Goal: Transaction & Acquisition: Download file/media

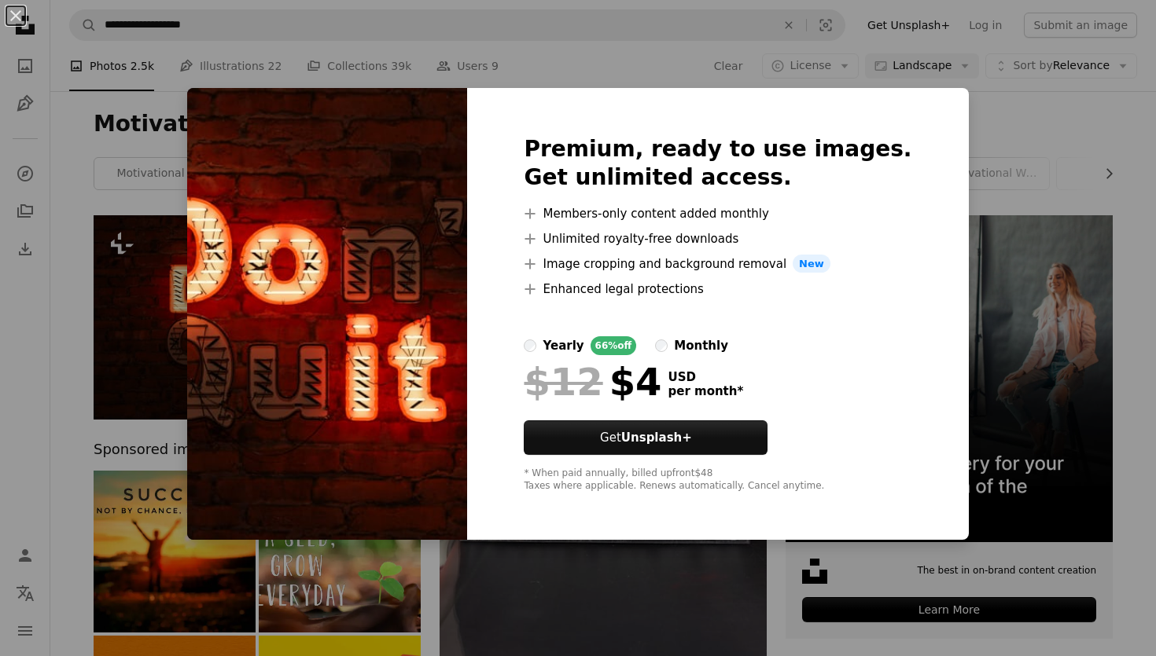
scroll to position [50, 0]
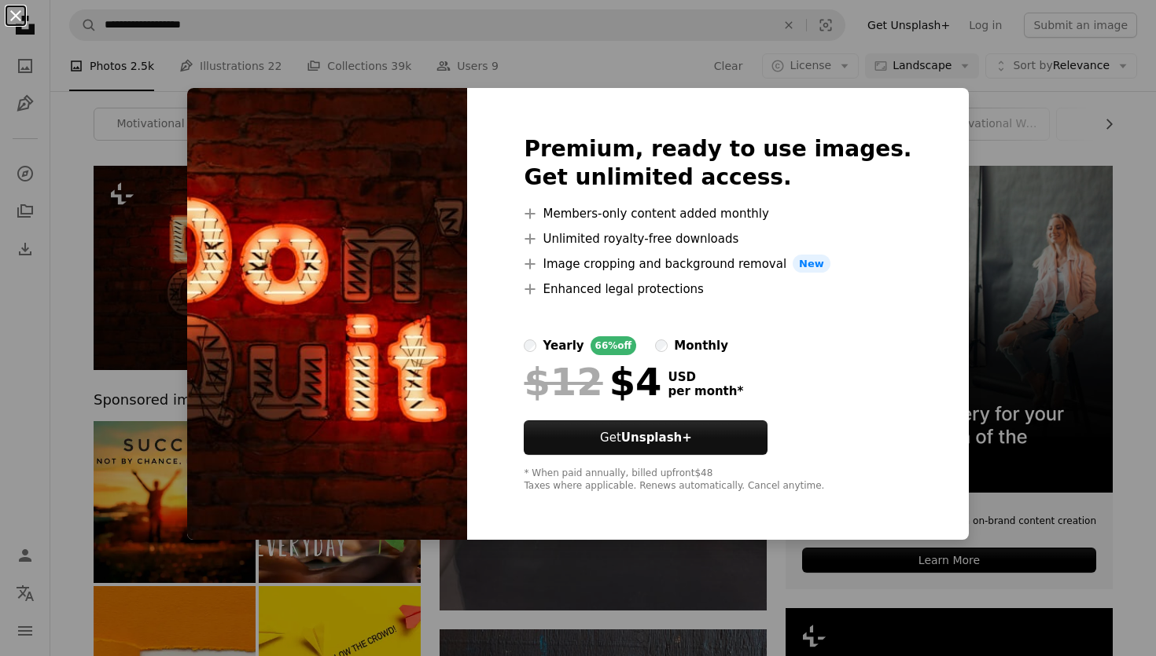
click at [18, 9] on button "An X shape" at bounding box center [15, 15] width 19 height 19
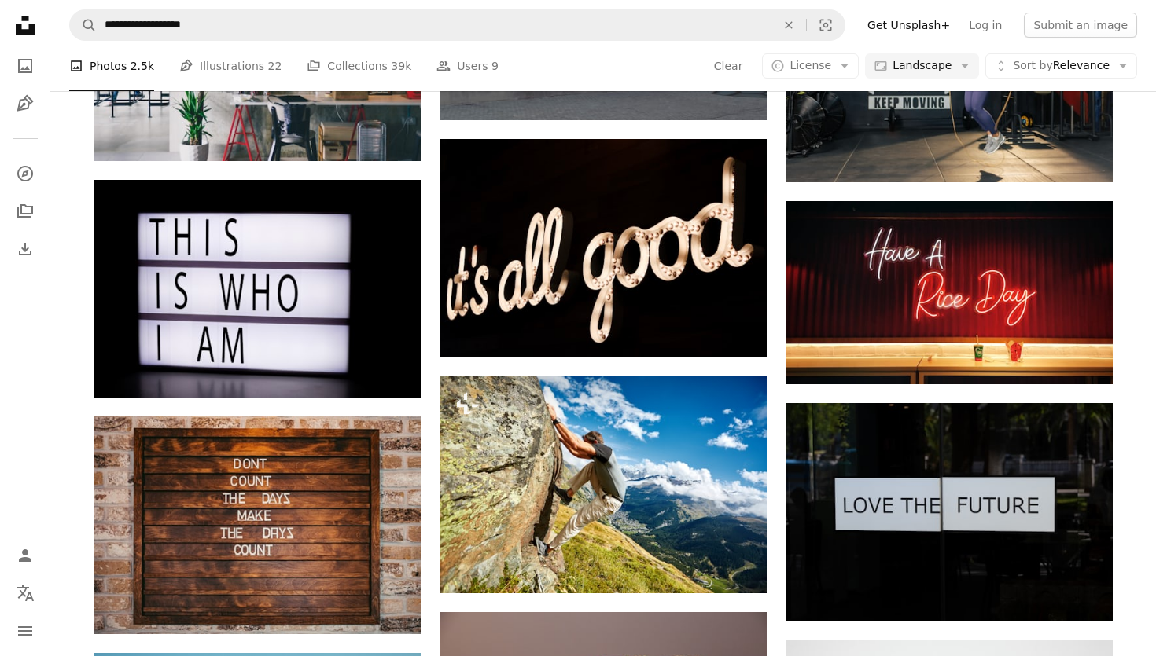
scroll to position [9645, 0]
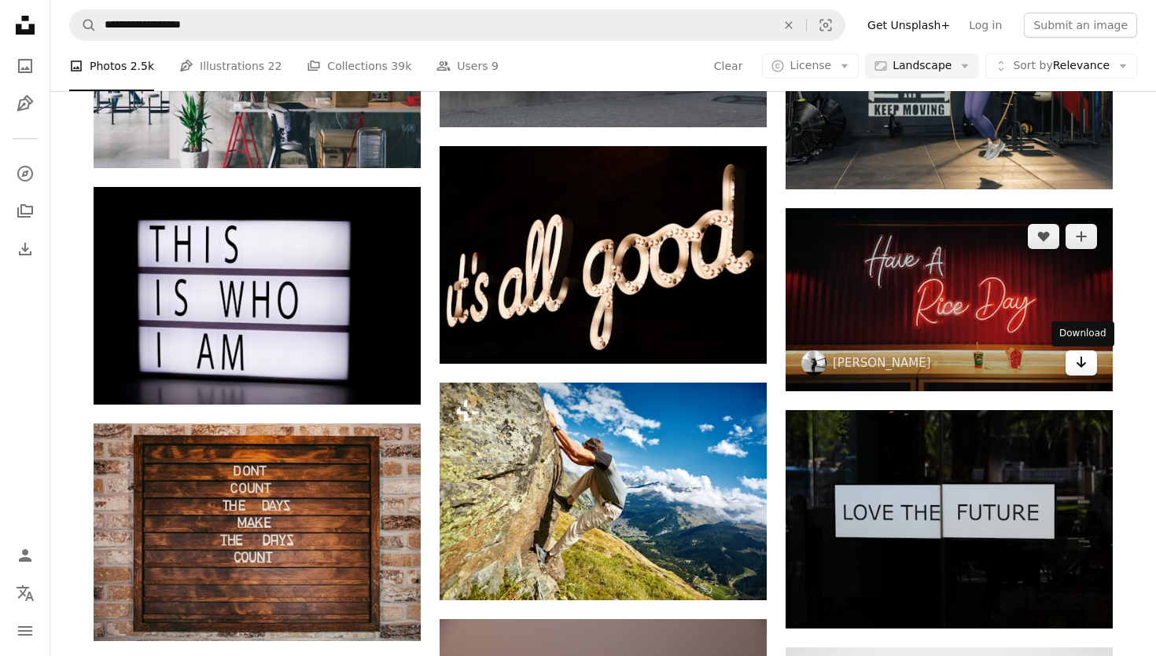
click at [1073, 374] on link "Arrow pointing down" at bounding box center [1080, 363] width 31 height 25
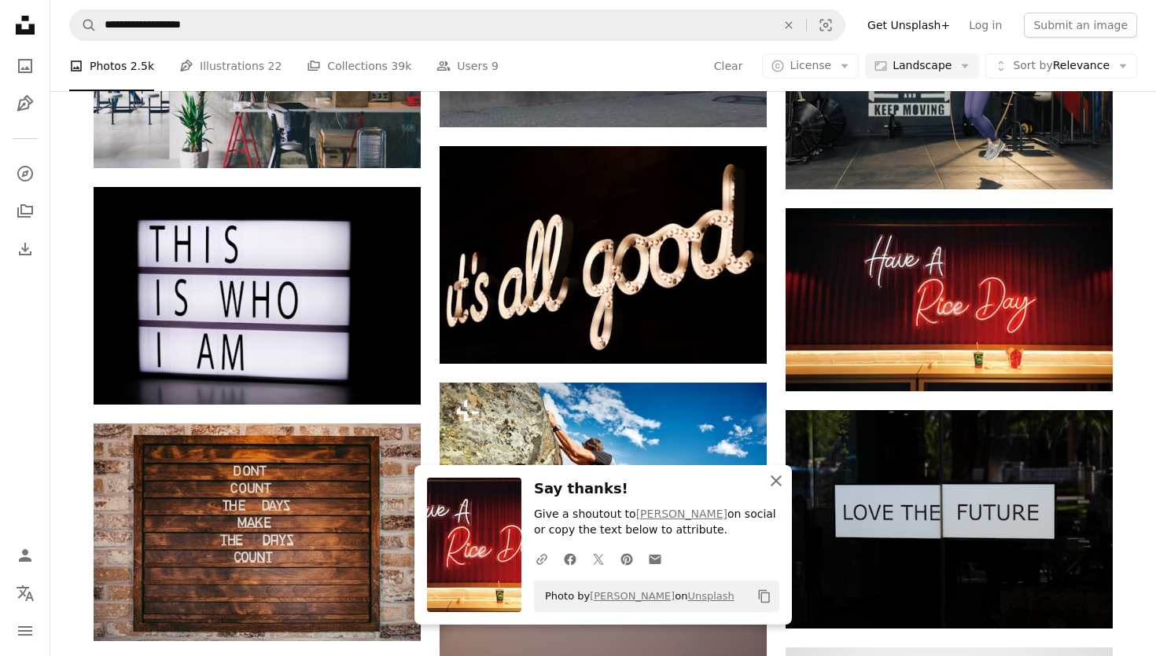
click at [779, 484] on icon "button" at bounding box center [775, 481] width 11 height 11
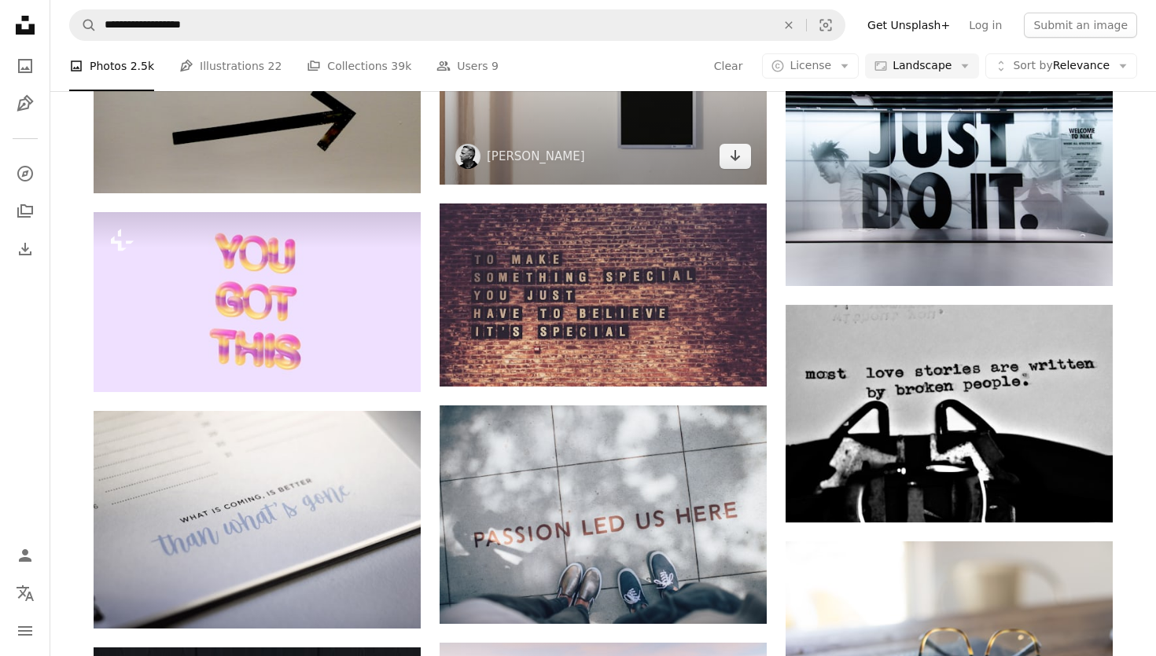
scroll to position [5155, 0]
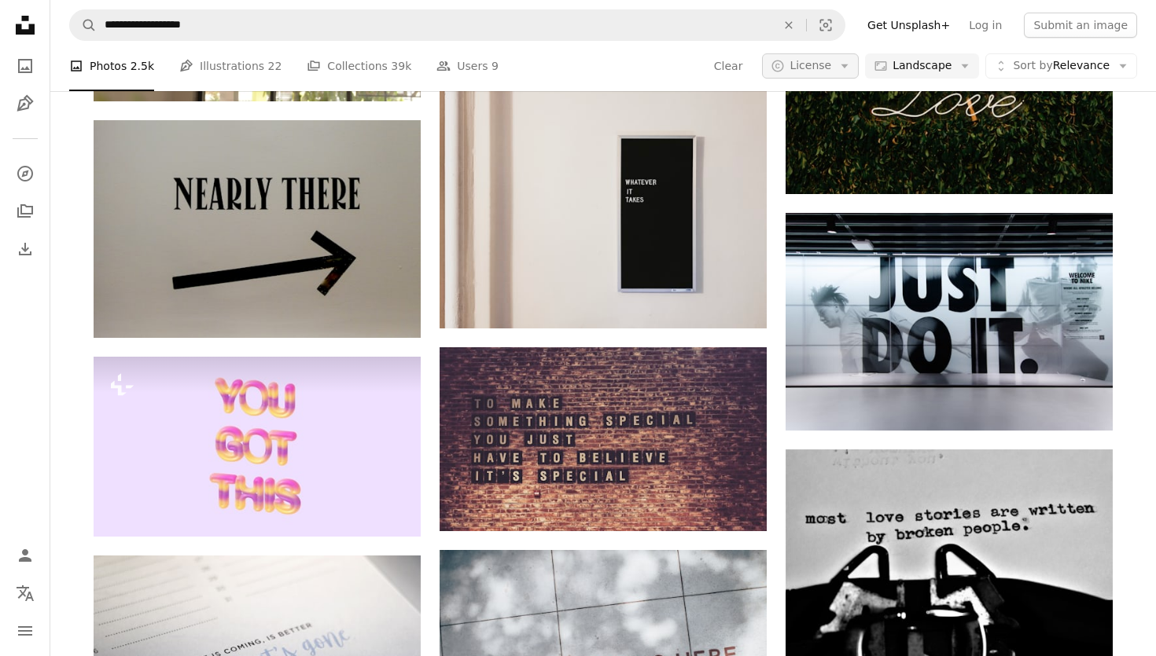
click at [831, 68] on span "License" at bounding box center [810, 65] width 42 height 13
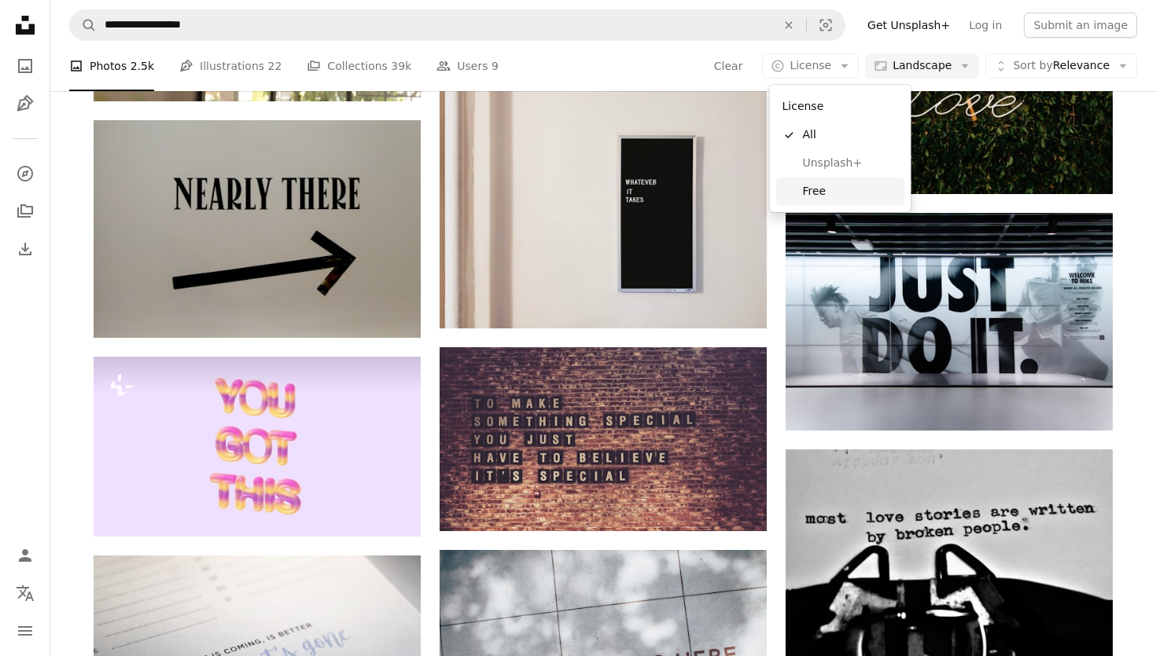
click at [823, 185] on span "Free" at bounding box center [851, 192] width 96 height 16
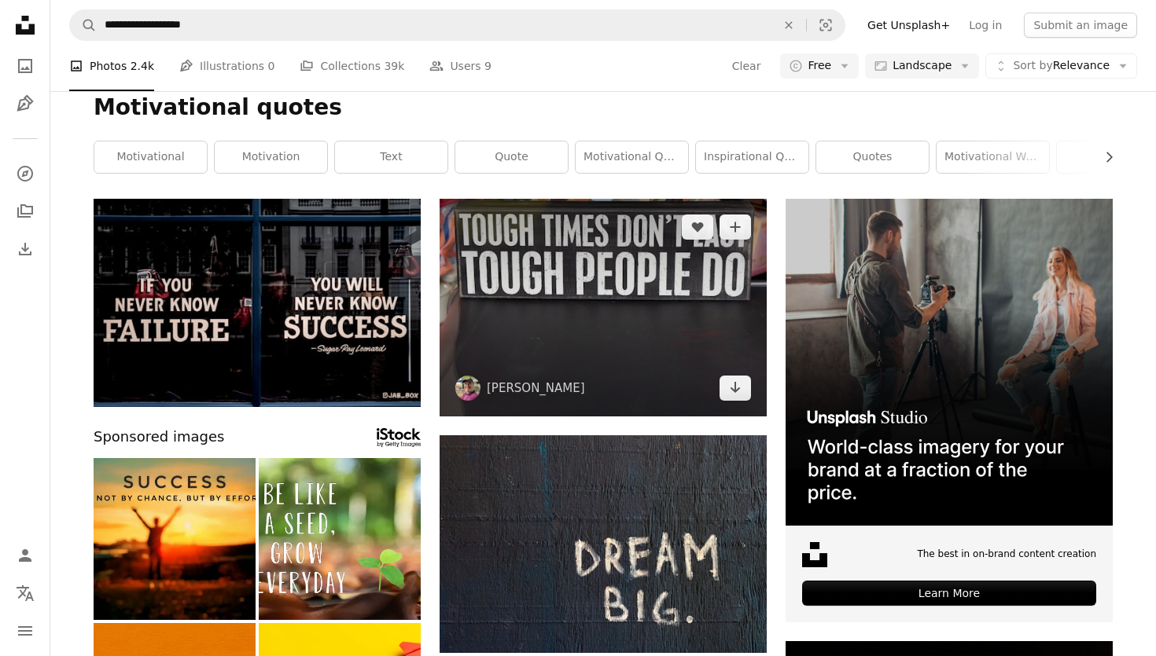
scroll to position [1, 0]
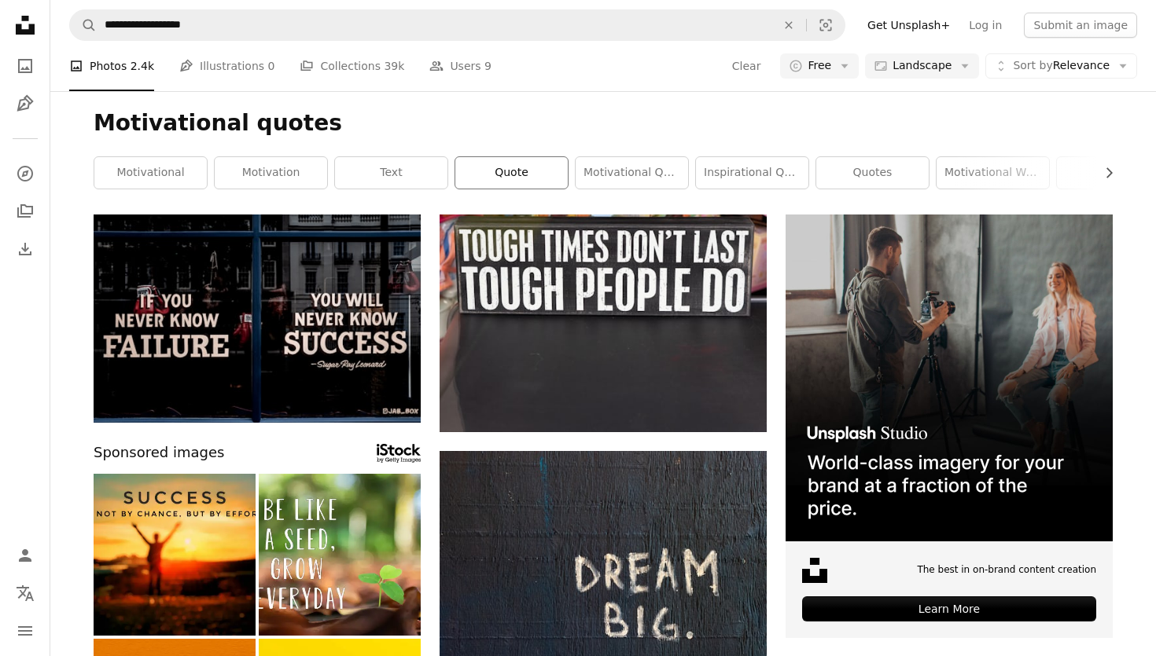
click at [507, 179] on link "quote" at bounding box center [511, 172] width 112 height 31
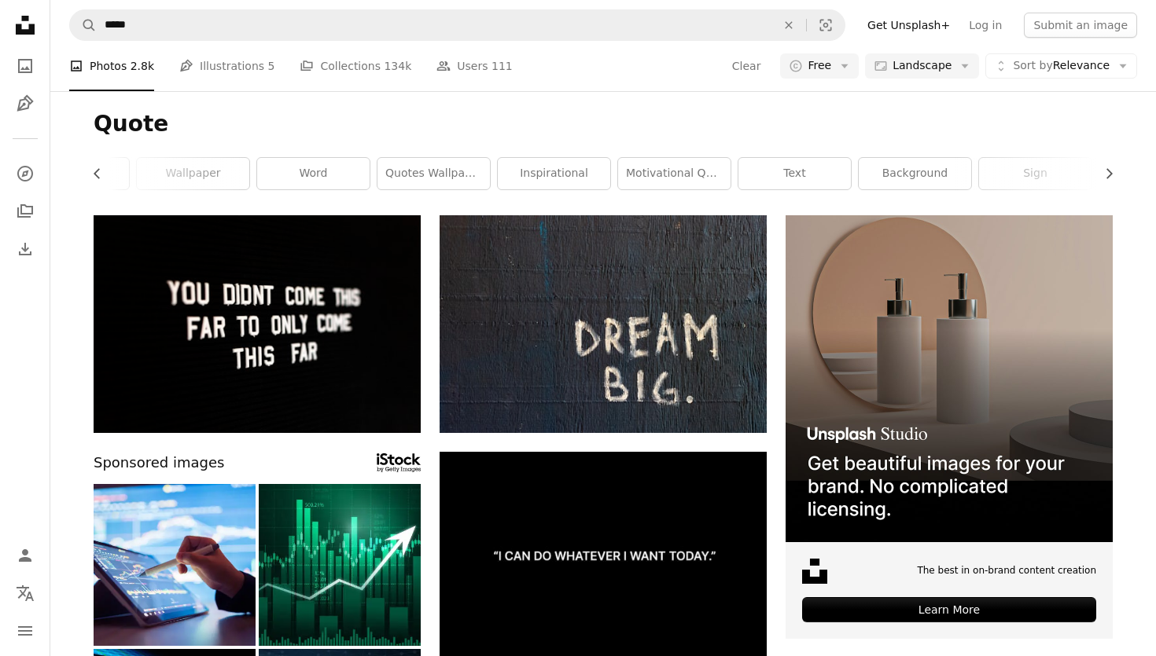
scroll to position [0, 418]
click at [935, 167] on link "sign" at bounding box center [935, 173] width 112 height 31
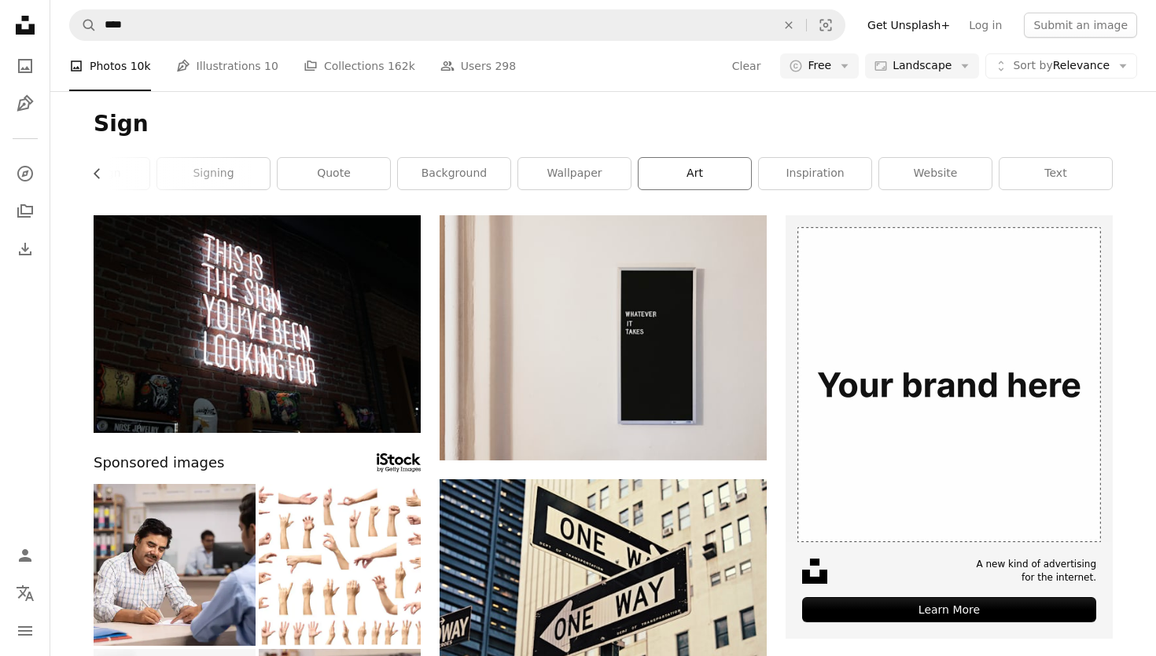
click at [718, 183] on link "art" at bounding box center [694, 173] width 112 height 31
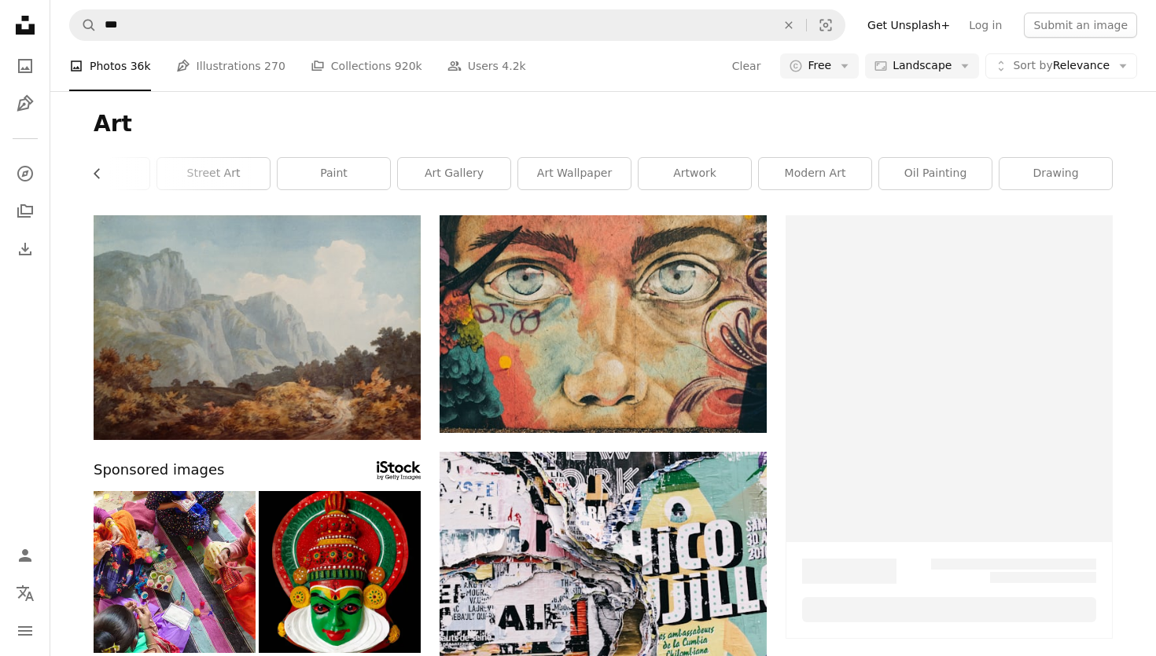
click at [593, 178] on link "art wallpaper" at bounding box center [574, 173] width 112 height 31
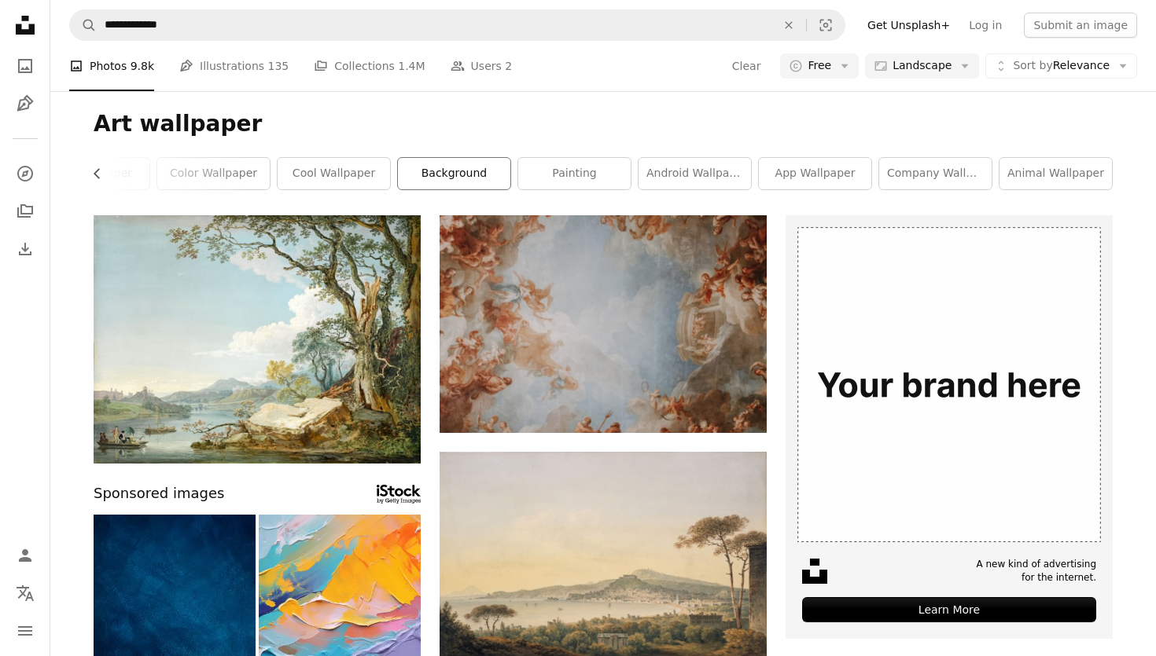
click at [489, 182] on link "background" at bounding box center [454, 173] width 112 height 31
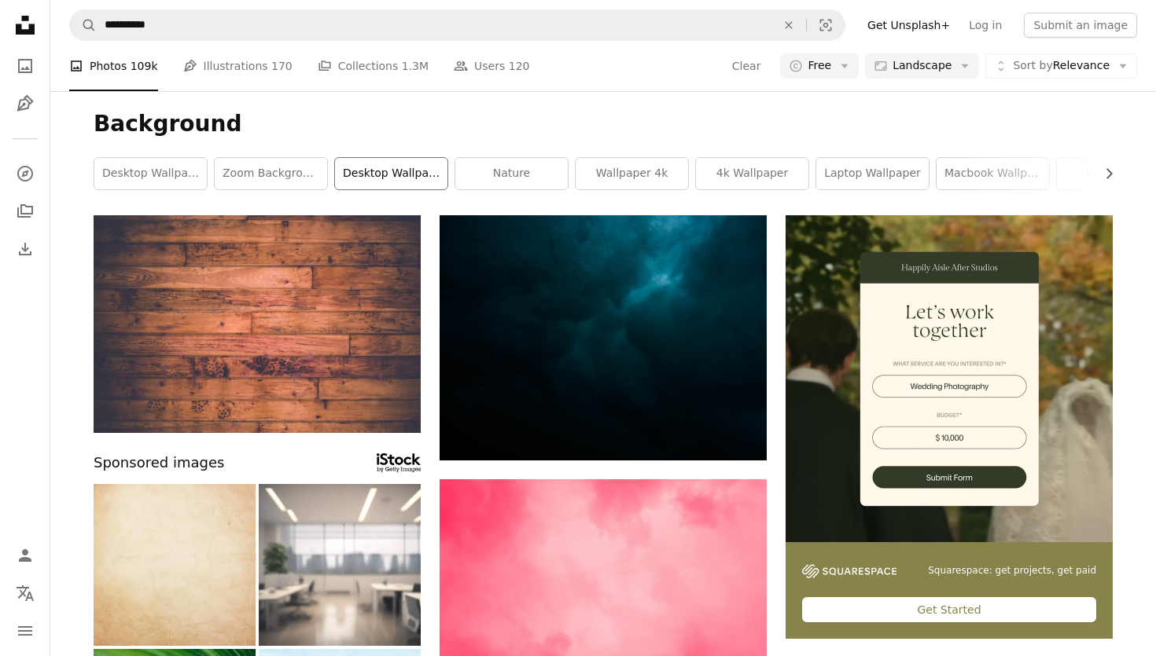
click at [368, 170] on link "desktop wallpaper" at bounding box center [391, 173] width 112 height 31
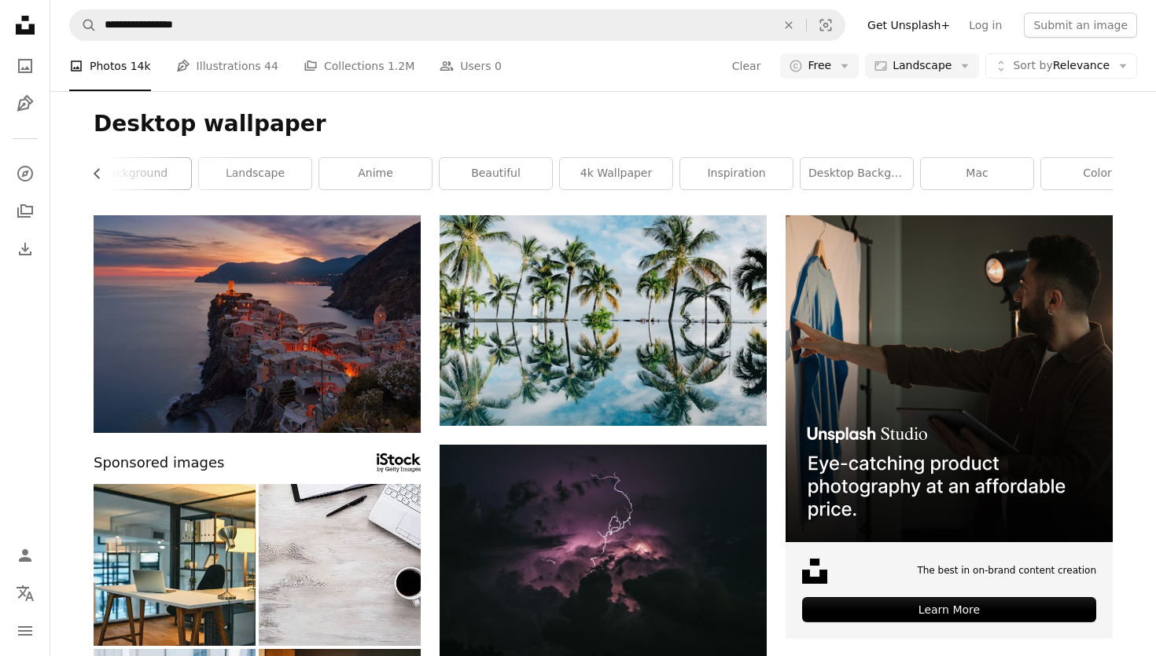
scroll to position [0, 418]
click at [692, 180] on link "inspiration" at bounding box center [694, 173] width 112 height 31
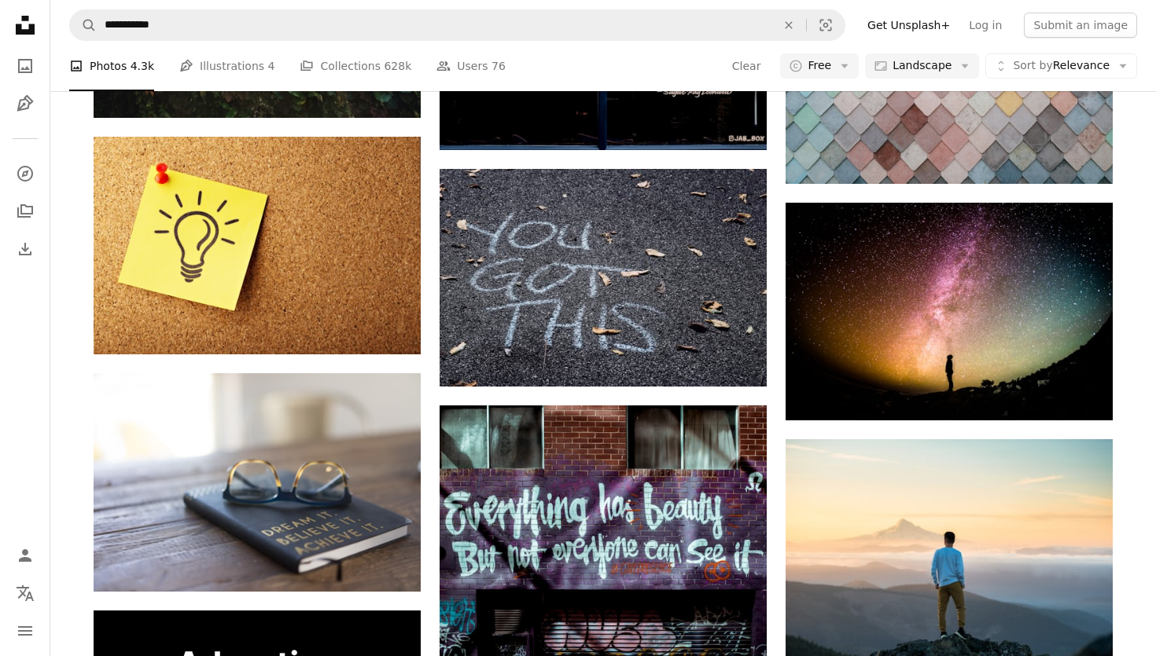
scroll to position [1684, 0]
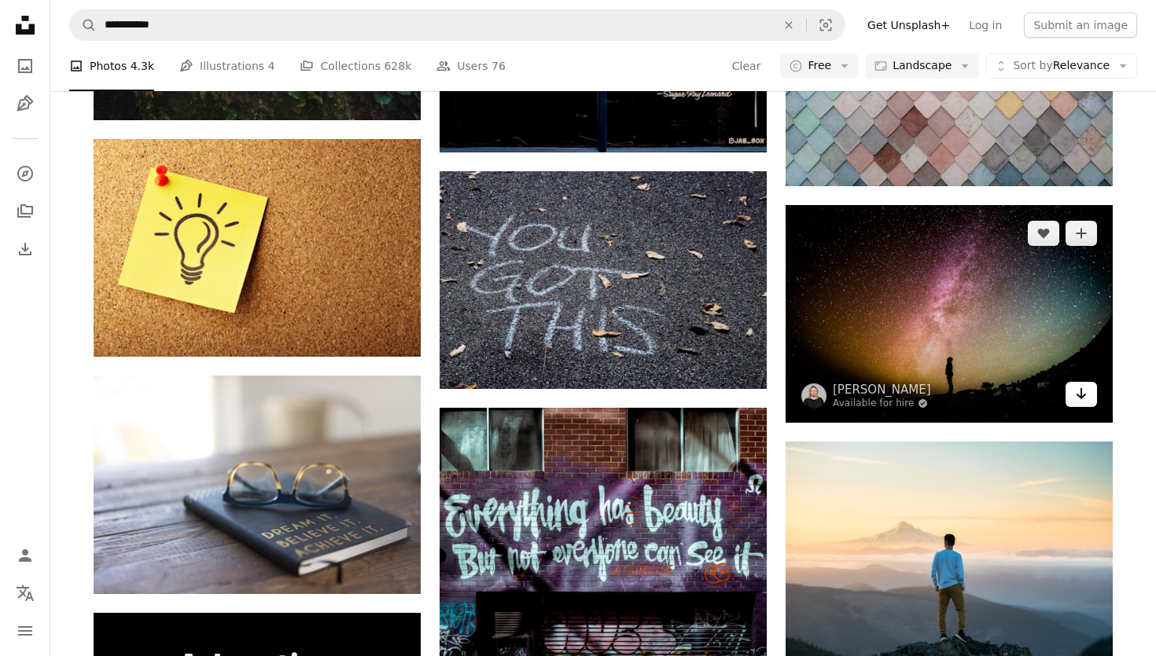
click at [1081, 395] on icon "Download" at bounding box center [1081, 393] width 10 height 11
